Goal: Task Accomplishment & Management: Manage account settings

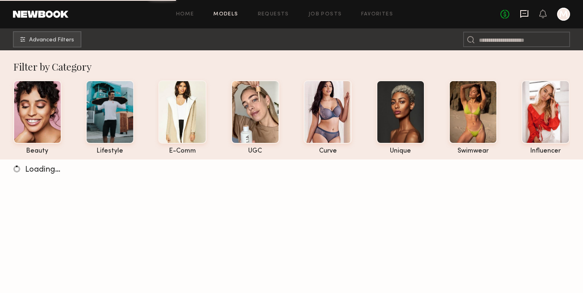
click at [527, 13] on icon at bounding box center [524, 13] width 9 height 9
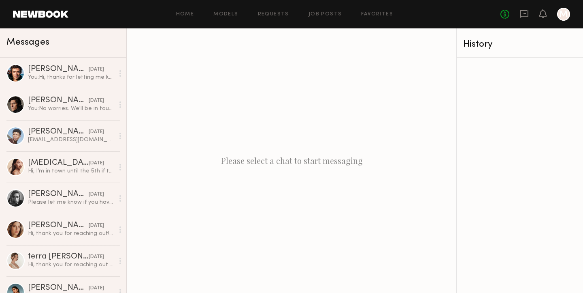
click at [279, 19] on div "Home Models Requests Job Posts Favorites Sign Out No fees up to $5,000 M" at bounding box center [319, 14] width 502 height 13
click at [279, 12] on link "Requests" at bounding box center [273, 14] width 31 height 5
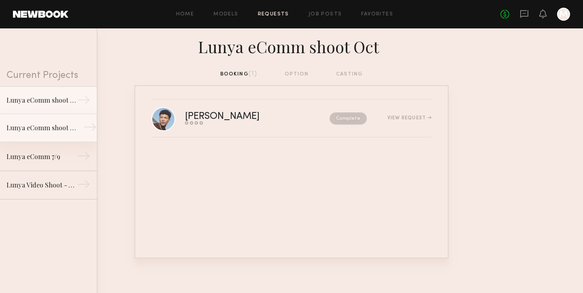
click at [52, 131] on div "Lunya eComm shoot - Sept" at bounding box center [41, 128] width 71 height 10
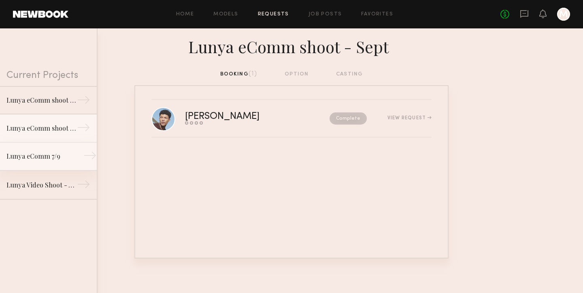
click at [47, 154] on div "Lunya eComm 7/9" at bounding box center [41, 156] width 71 height 10
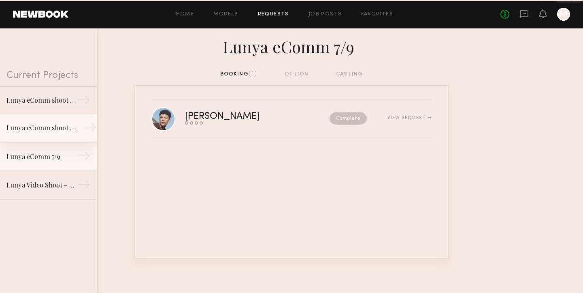
click at [47, 134] on link "Lunya eComm shoot - Sept →" at bounding box center [48, 128] width 97 height 28
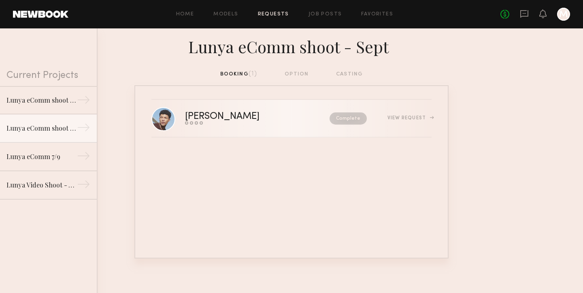
click at [408, 114] on div "[PERSON_NAME] Send request Model response Review hours worked Pay model Complet…" at bounding box center [308, 118] width 247 height 13
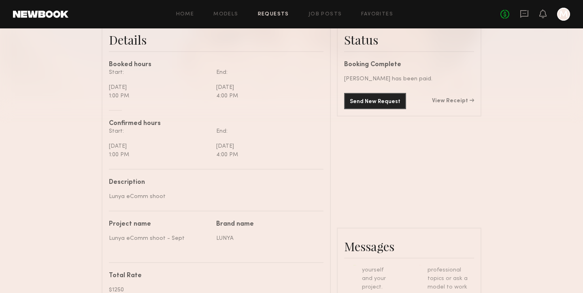
scroll to position [213, 0]
click at [457, 100] on link "View Receipt" at bounding box center [453, 101] width 42 height 6
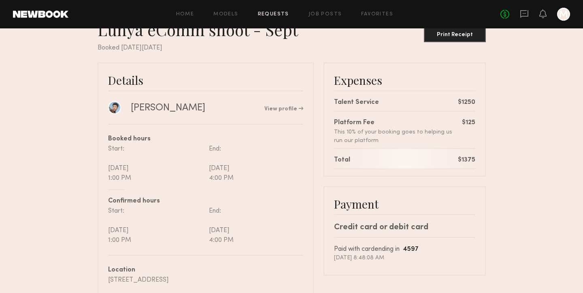
scroll to position [28, 0]
